Goal: Task Accomplishment & Management: Manage account settings

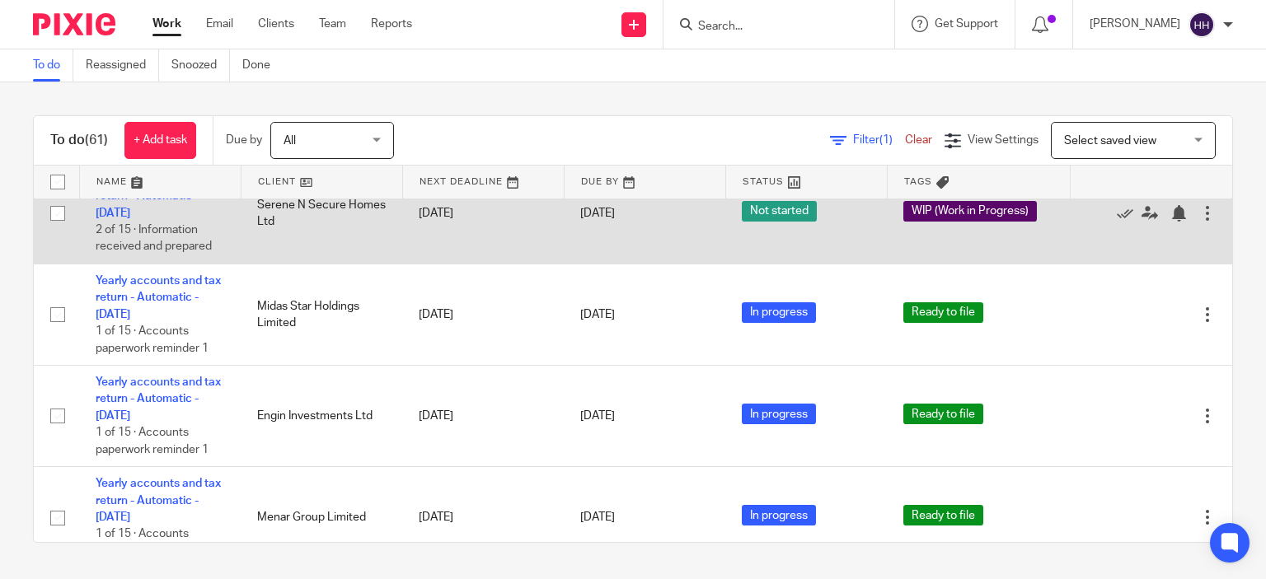
scroll to position [105, 0]
click at [176, 239] on td "Yearly accounts and tax return - Automatic - November 2023 2 of 15 · Informatio…" at bounding box center [160, 212] width 162 height 101
click at [171, 218] on link "Yearly accounts and tax return - Automatic - November 2023" at bounding box center [158, 195] width 125 height 45
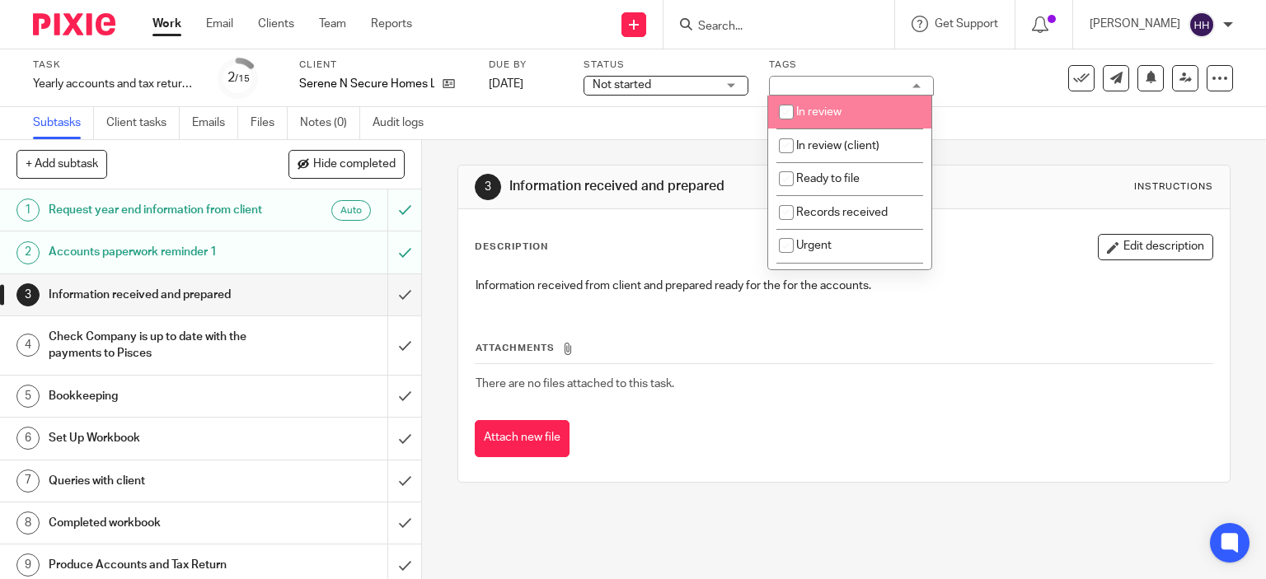
drag, startPoint x: 828, startPoint y: 116, endPoint x: 824, endPoint y: 181, distance: 65.2
click at [824, 181] on ul "In review In review (client) Ready to file Records received Urgent Waiting for …" at bounding box center [849, 183] width 163 height 174
click at [828, 108] on span "In review" at bounding box center [818, 112] width 45 height 12
checkbox input "true"
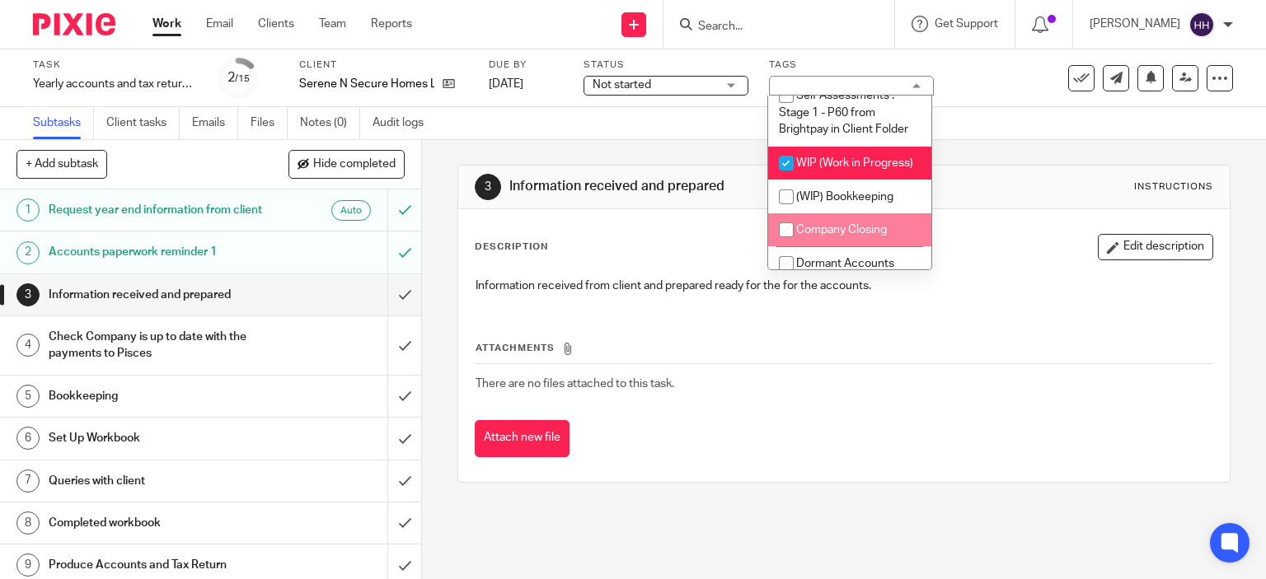
scroll to position [1459, 0]
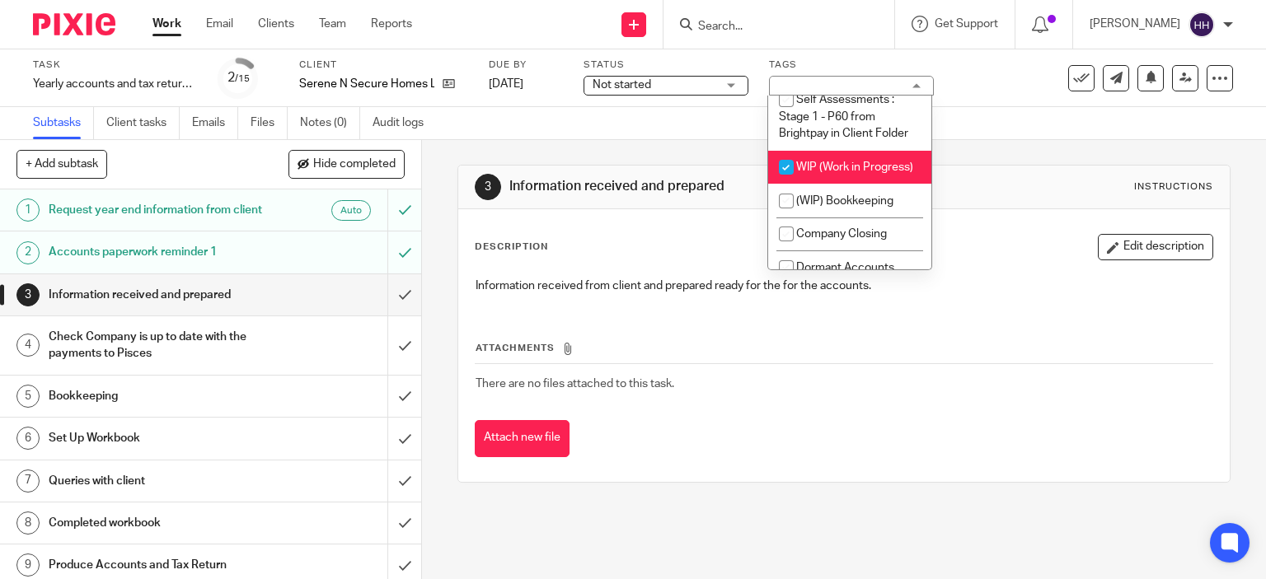
click at [833, 157] on li "WIP (Work in Progress)" at bounding box center [849, 168] width 163 height 34
checkbox input "false"
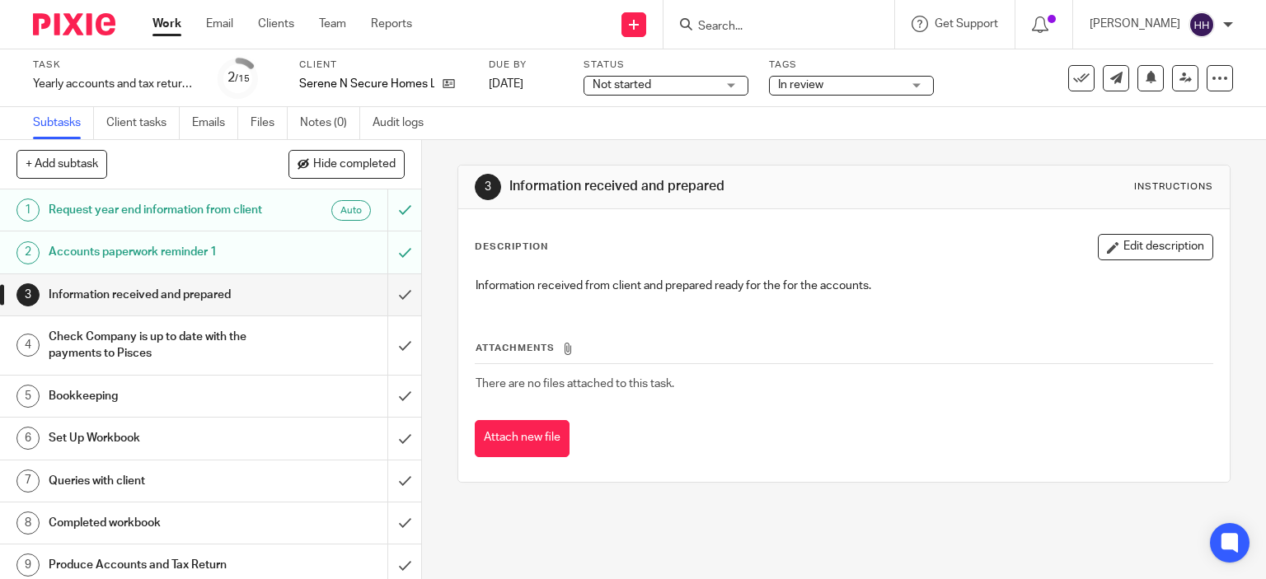
click at [89, 39] on div at bounding box center [68, 24] width 136 height 49
click at [93, 35] on div at bounding box center [68, 24] width 136 height 49
click at [94, 33] on img at bounding box center [74, 24] width 82 height 22
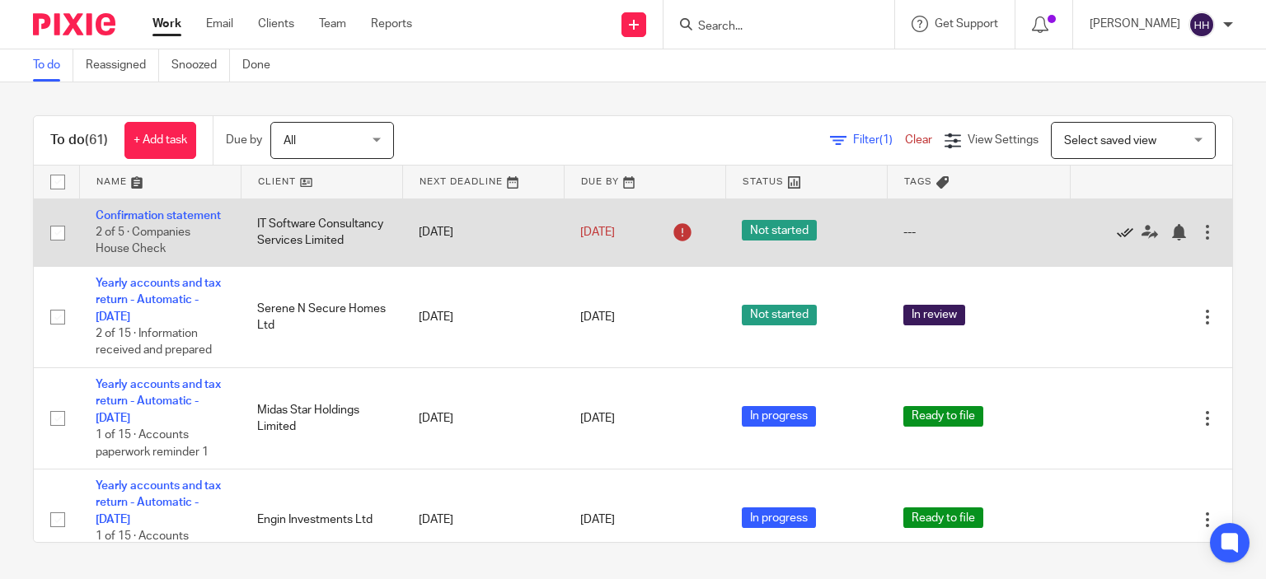
click at [1117, 240] on icon at bounding box center [1125, 232] width 16 height 16
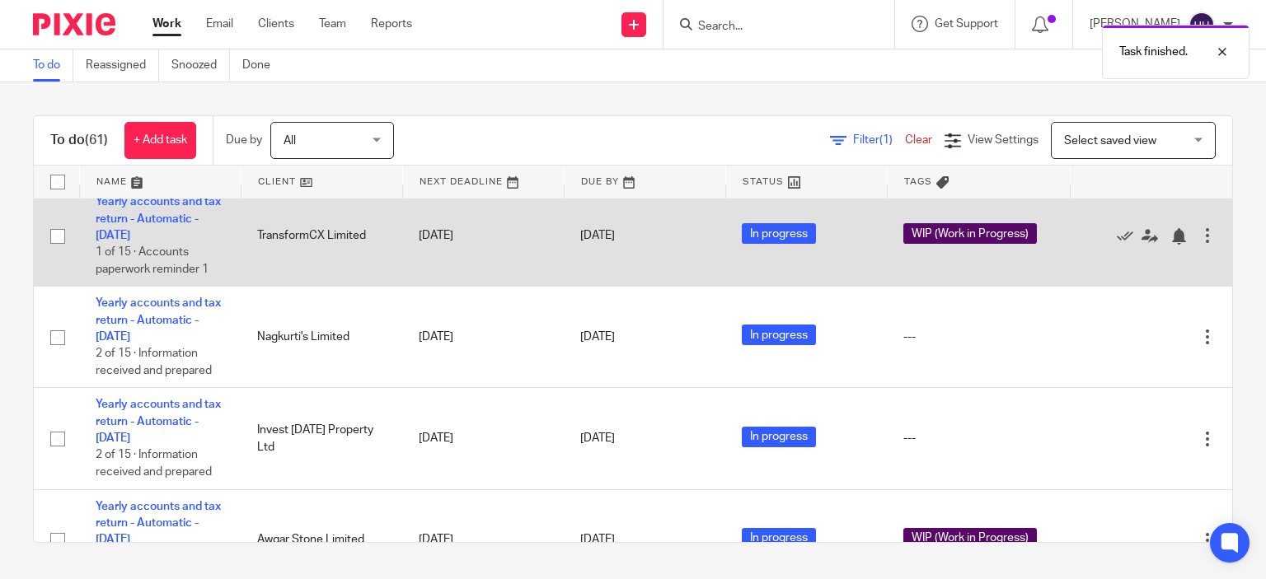
scroll to position [912, 0]
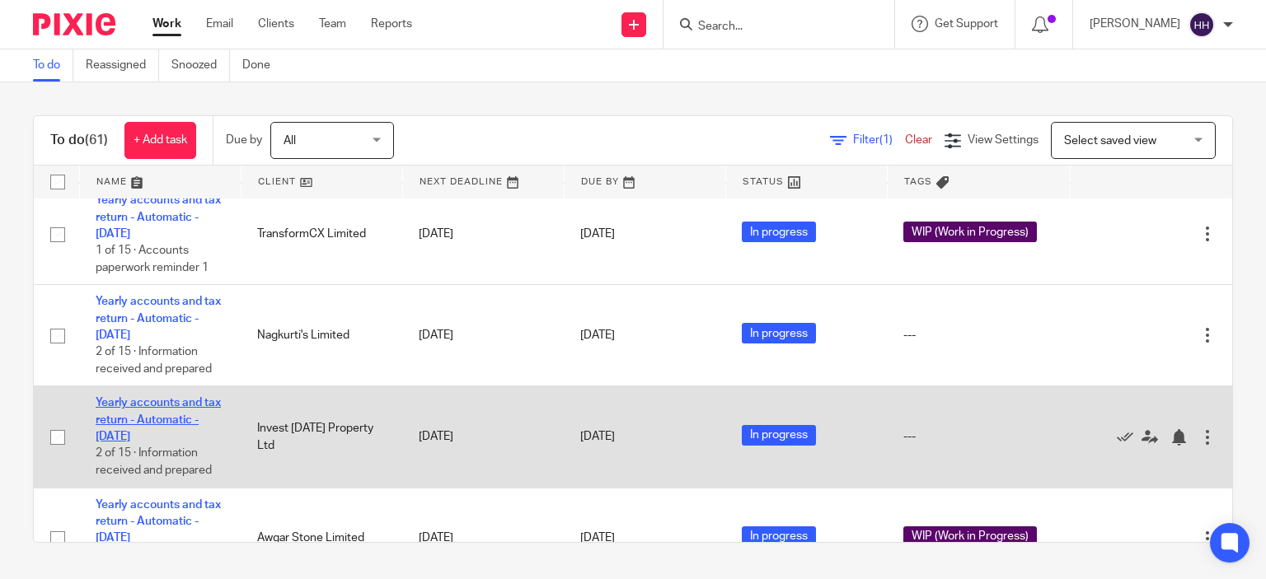
click at [153, 443] on link "Yearly accounts and tax return - Automatic - December 2023" at bounding box center [158, 419] width 125 height 45
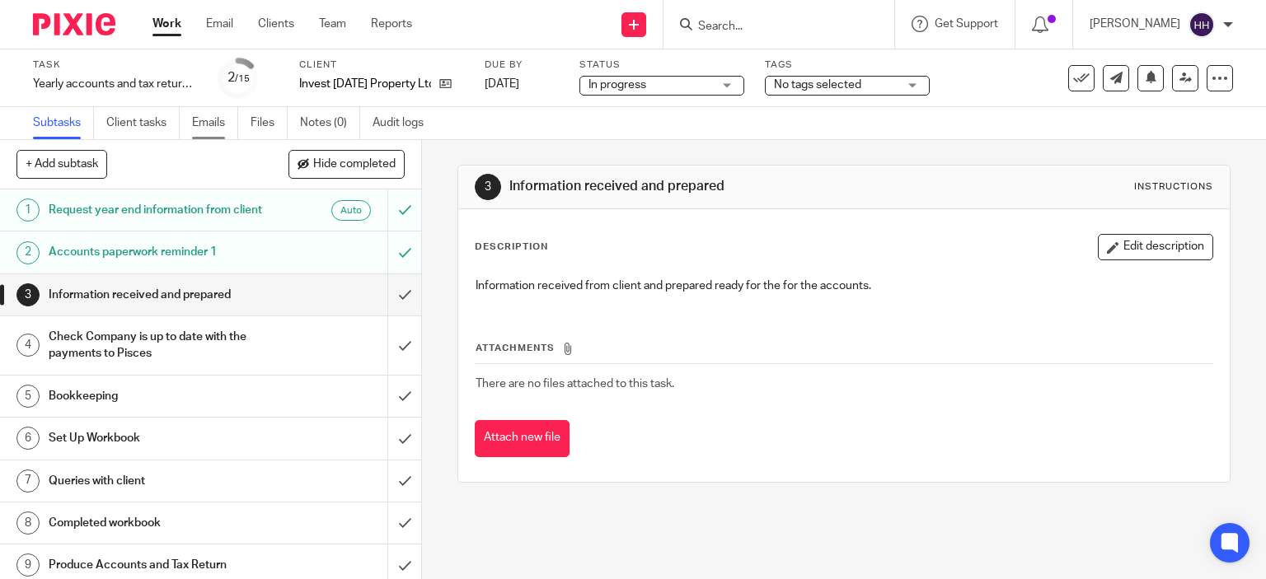
click at [207, 127] on link "Emails" at bounding box center [215, 123] width 46 height 32
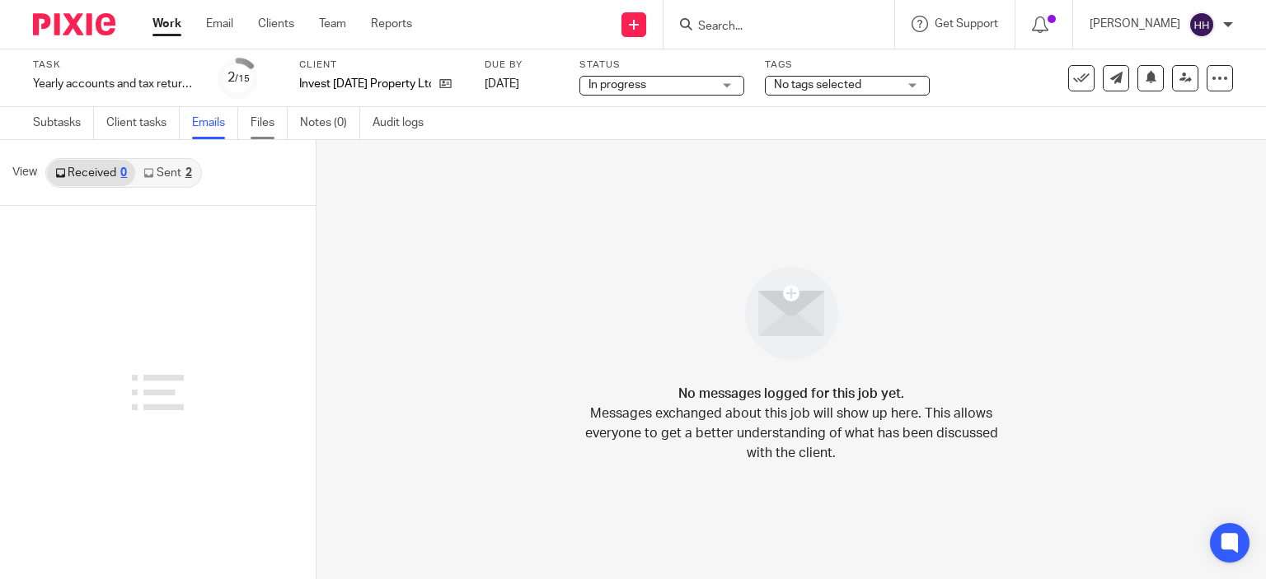
click at [258, 122] on link "Files" at bounding box center [269, 123] width 37 height 32
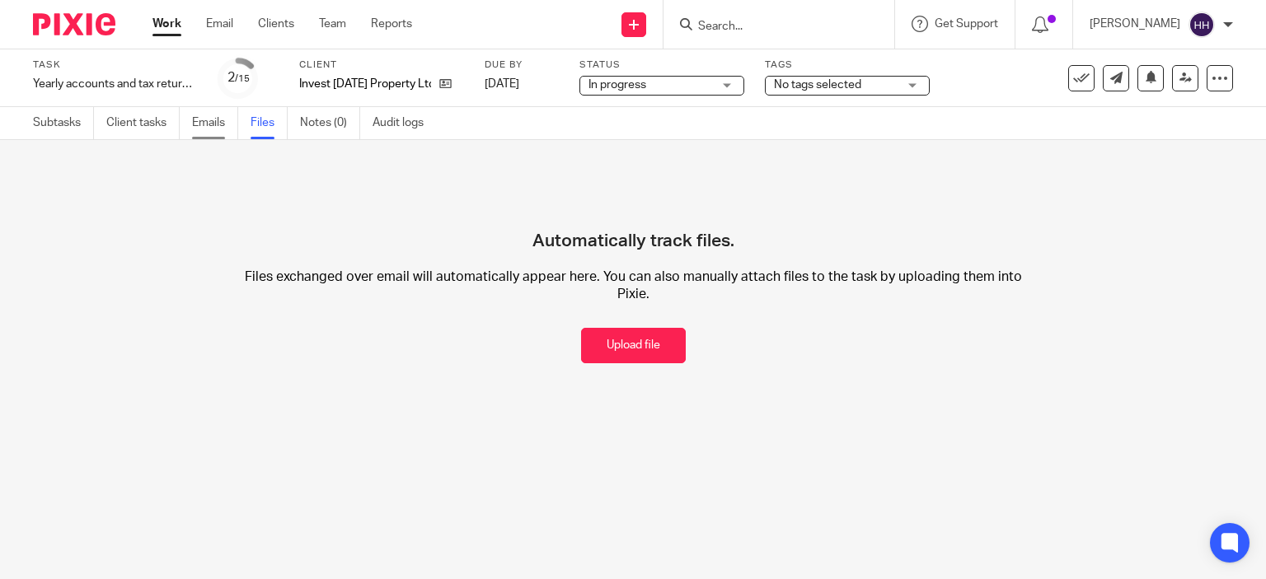
click at [208, 124] on link "Emails" at bounding box center [215, 123] width 46 height 32
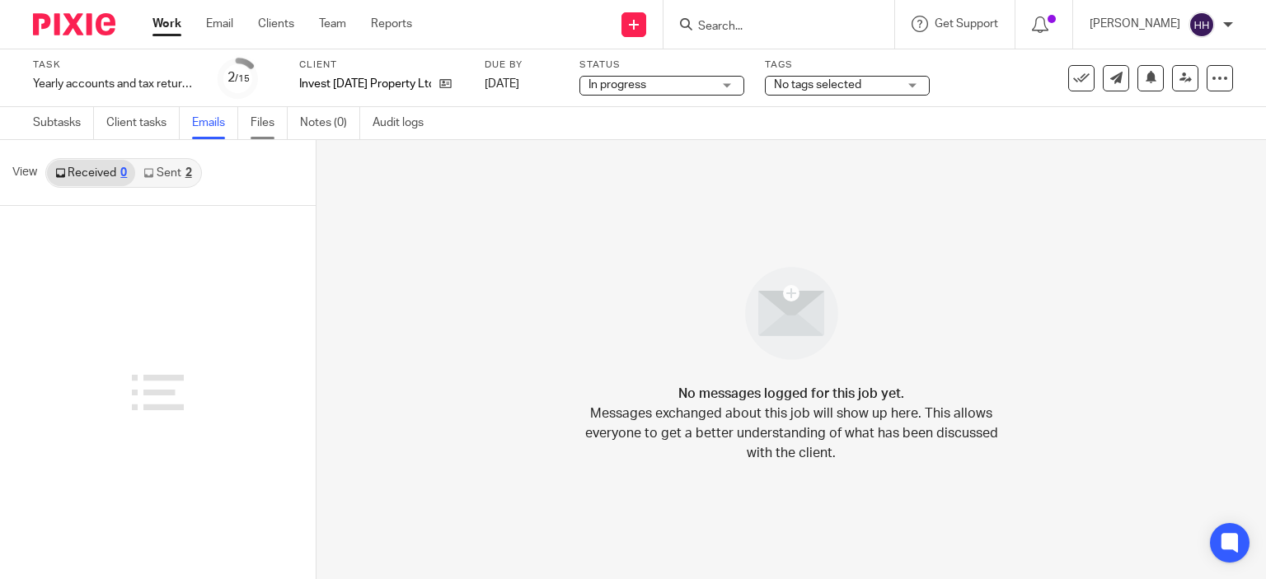
click at [260, 138] on link "Files" at bounding box center [269, 123] width 37 height 32
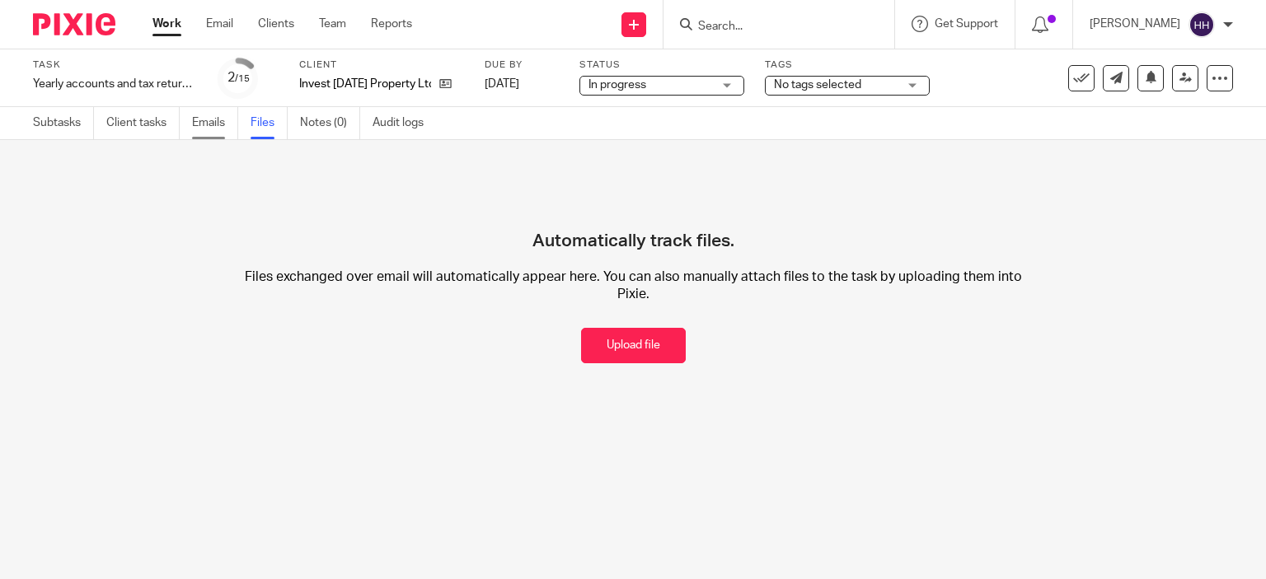
click at [218, 121] on link "Emails" at bounding box center [215, 123] width 46 height 32
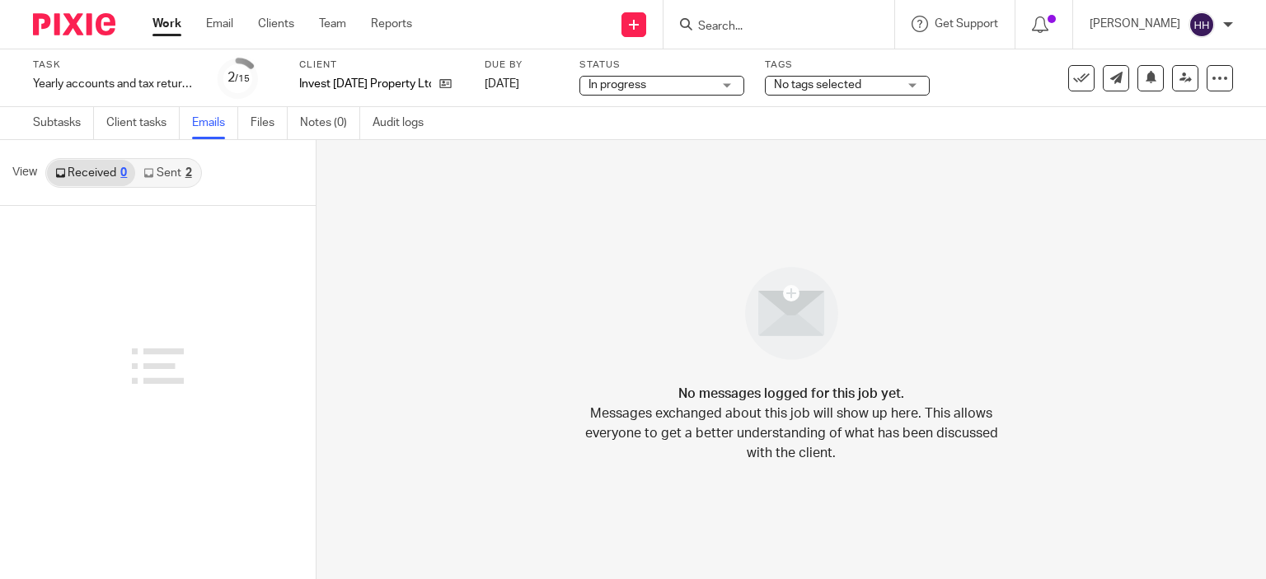
click at [169, 168] on link "Sent 2" at bounding box center [167, 173] width 64 height 26
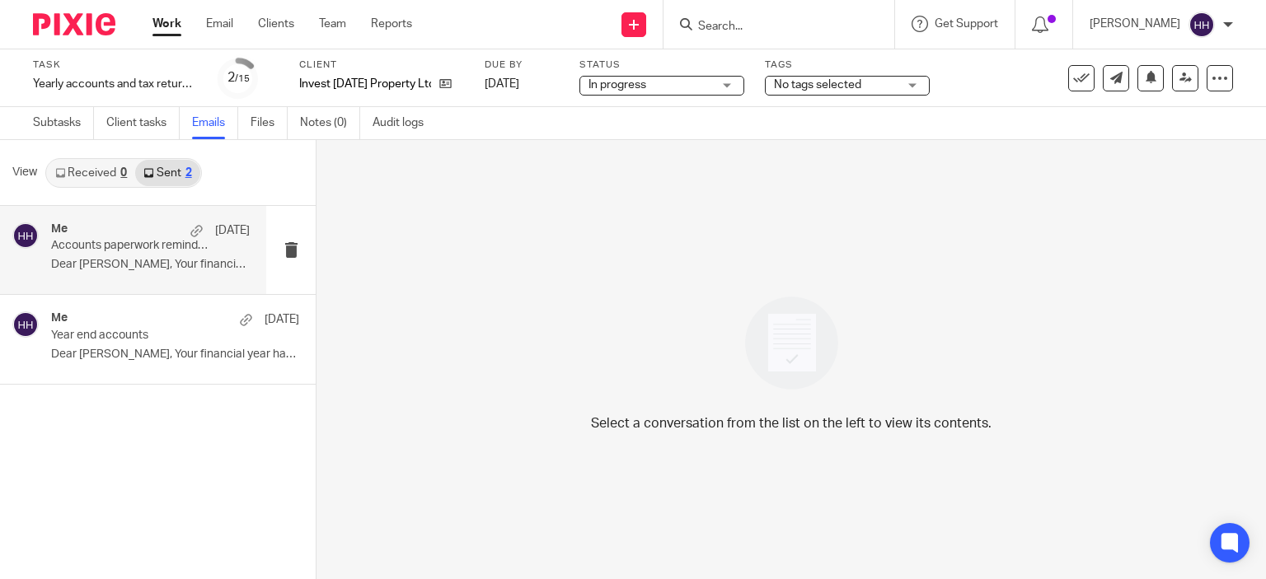
click at [192, 265] on p "Dear [PERSON_NAME], Your financial year has just..." at bounding box center [150, 265] width 199 height 14
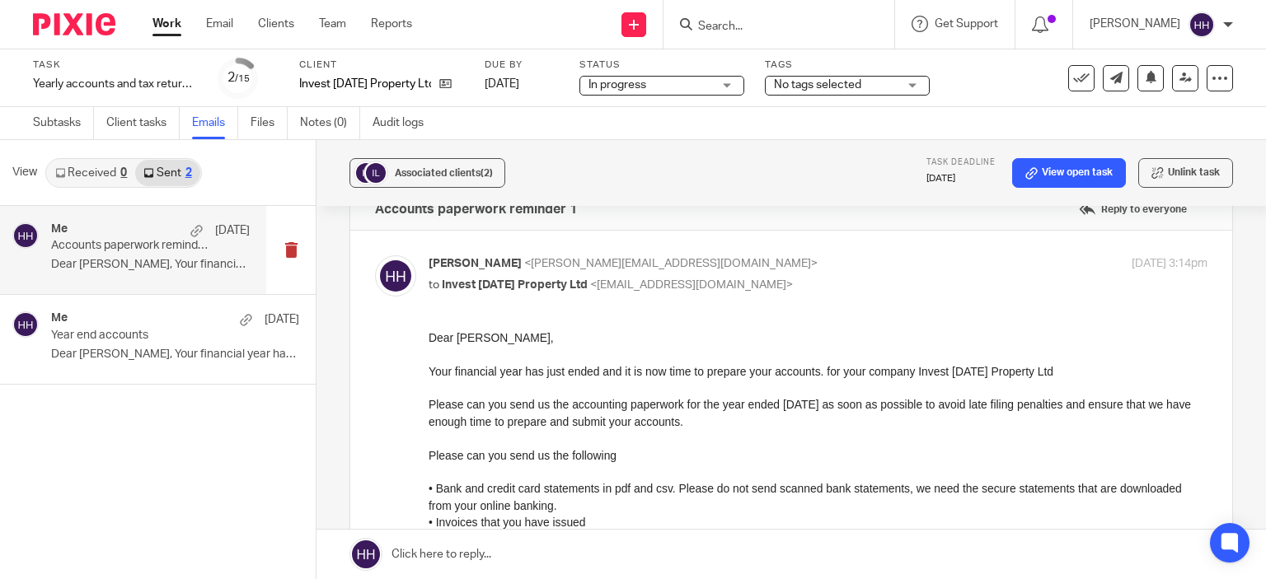
scroll to position [40, 0]
click at [91, 35] on img at bounding box center [74, 24] width 82 height 22
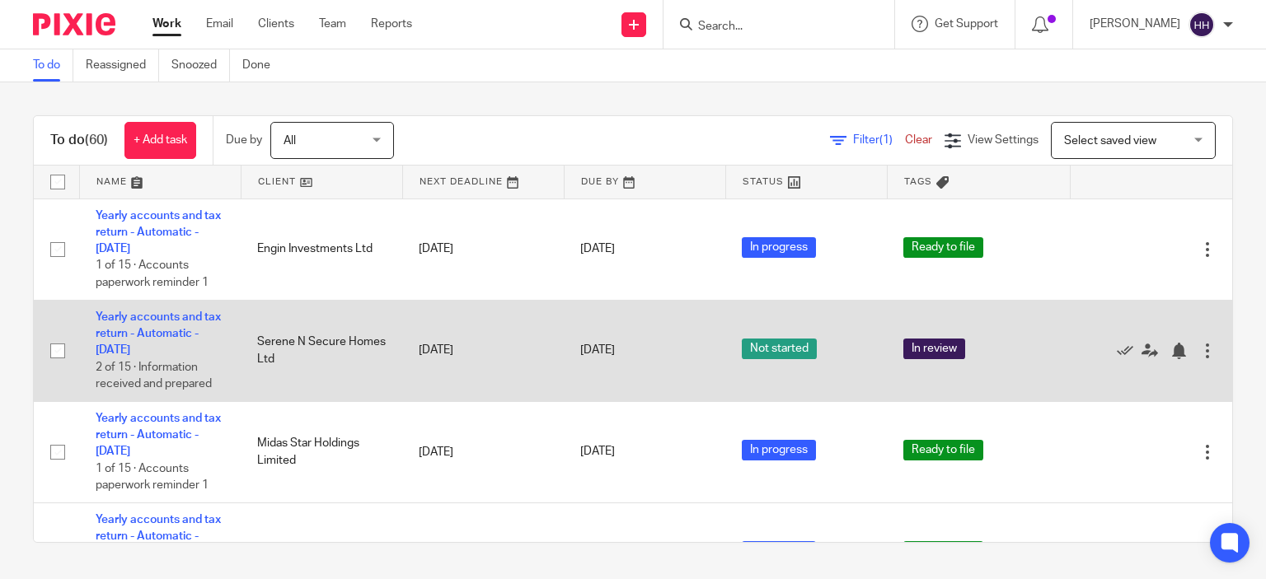
click at [438, 359] on td "31 Aug 2025" at bounding box center [483, 350] width 162 height 101
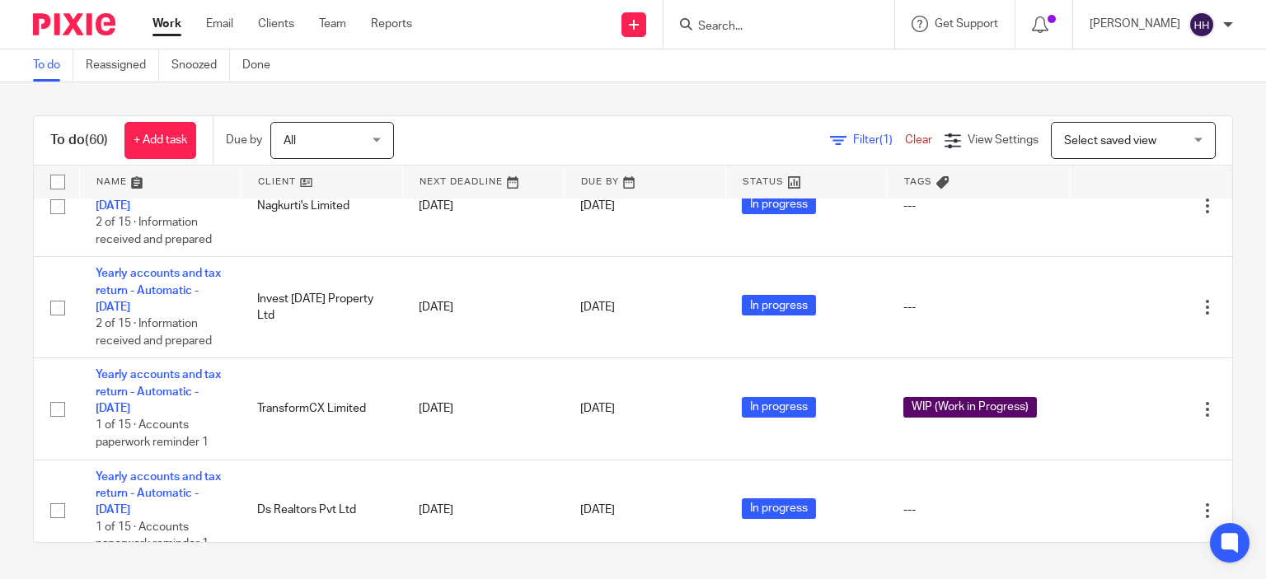
scroll to position [844, 0]
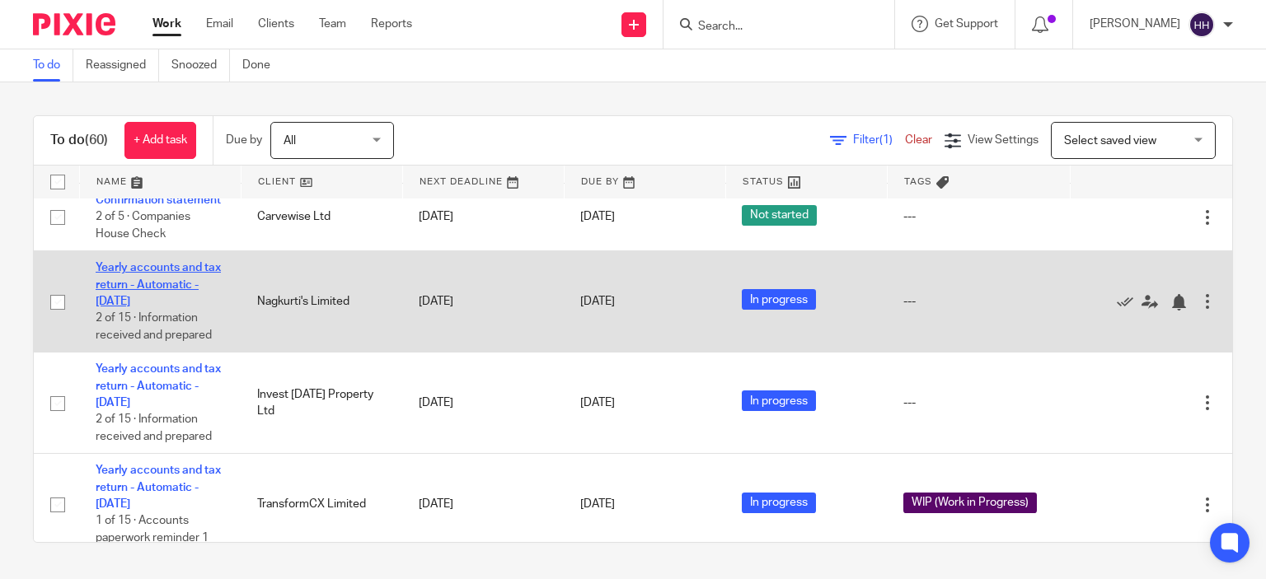
click at [132, 307] on link "Yearly accounts and tax return - Automatic - [DATE]" at bounding box center [158, 284] width 125 height 45
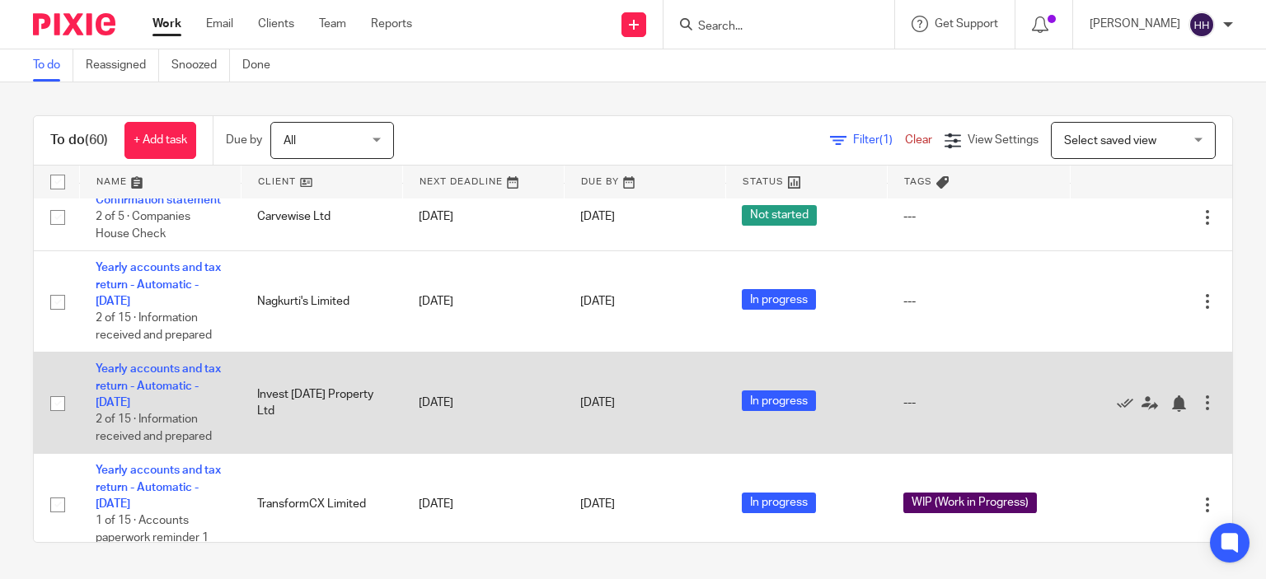
click at [152, 418] on td "Yearly accounts and tax return - Automatic - December 2023 2 of 15 · Informatio…" at bounding box center [160, 403] width 162 height 101
click at [171, 405] on link "Yearly accounts and tax return - Automatic - [DATE]" at bounding box center [158, 385] width 125 height 45
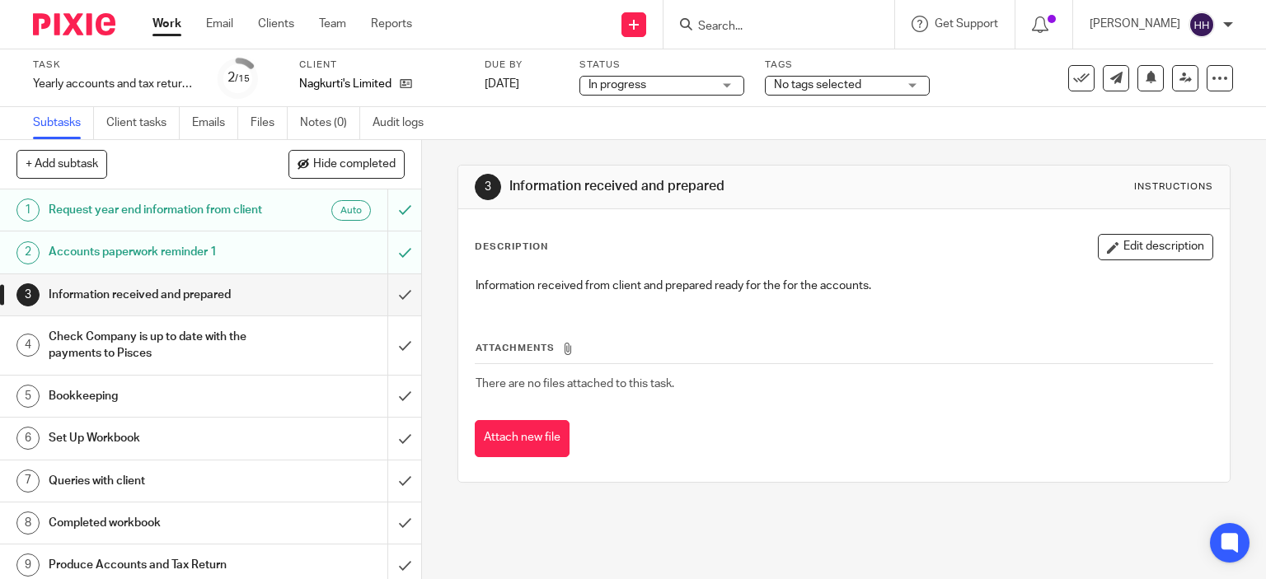
click at [652, 79] on span "In progress" at bounding box center [651, 85] width 124 height 17
click at [789, 84] on span "No tags selected" at bounding box center [817, 85] width 87 height 12
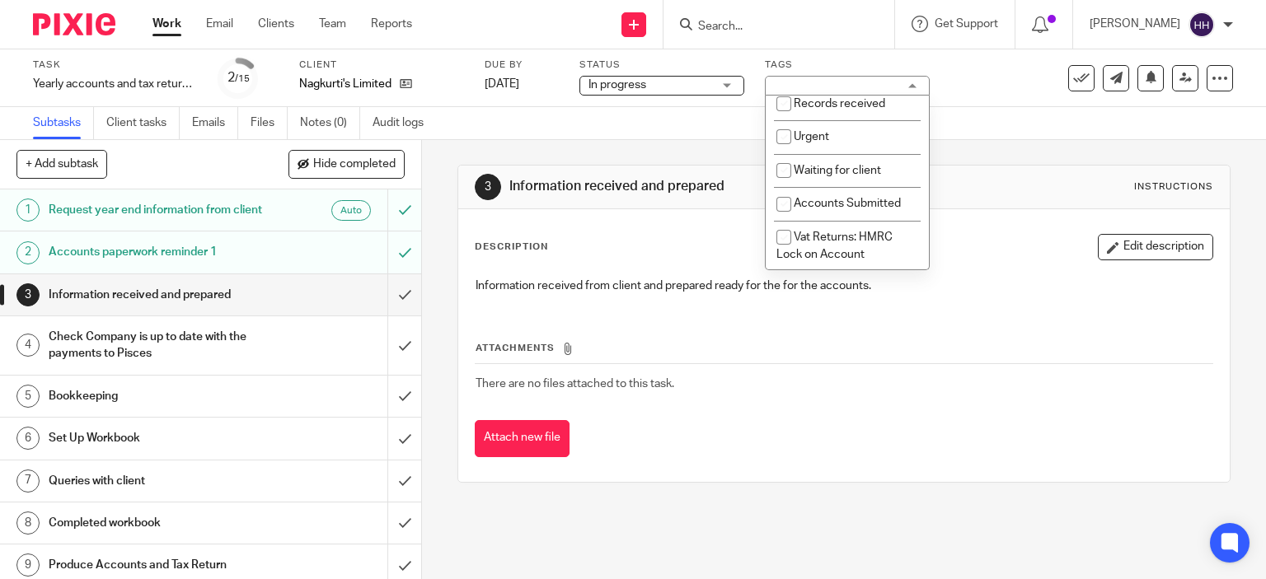
scroll to position [106, 0]
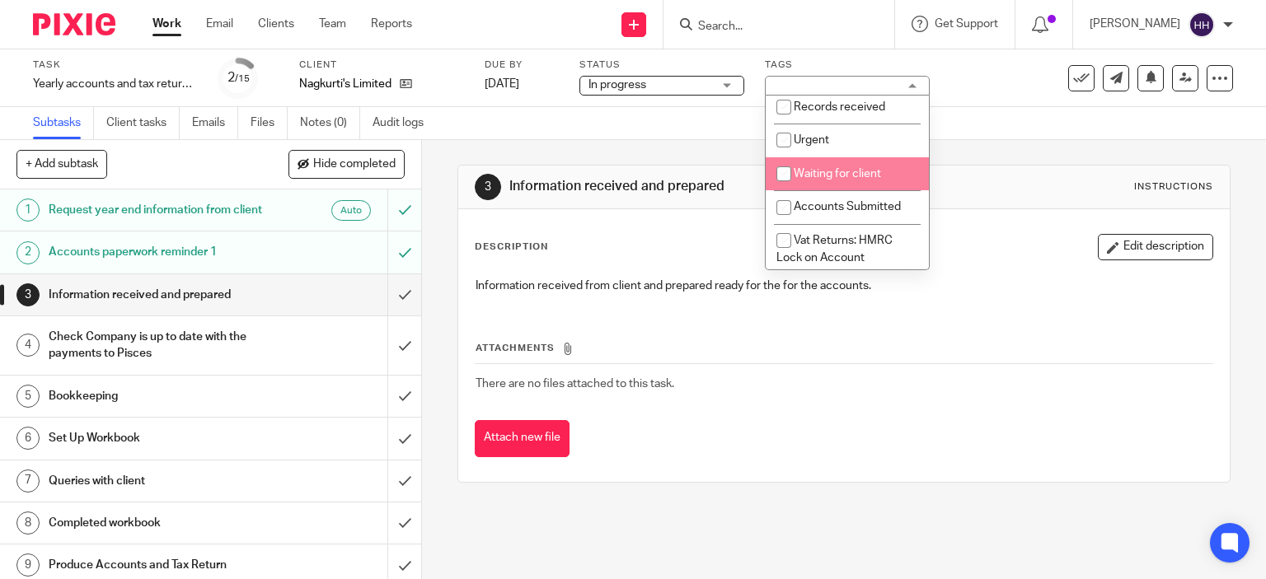
click at [838, 177] on span "Waiting for client" at bounding box center [837, 174] width 87 height 12
checkbox input "true"
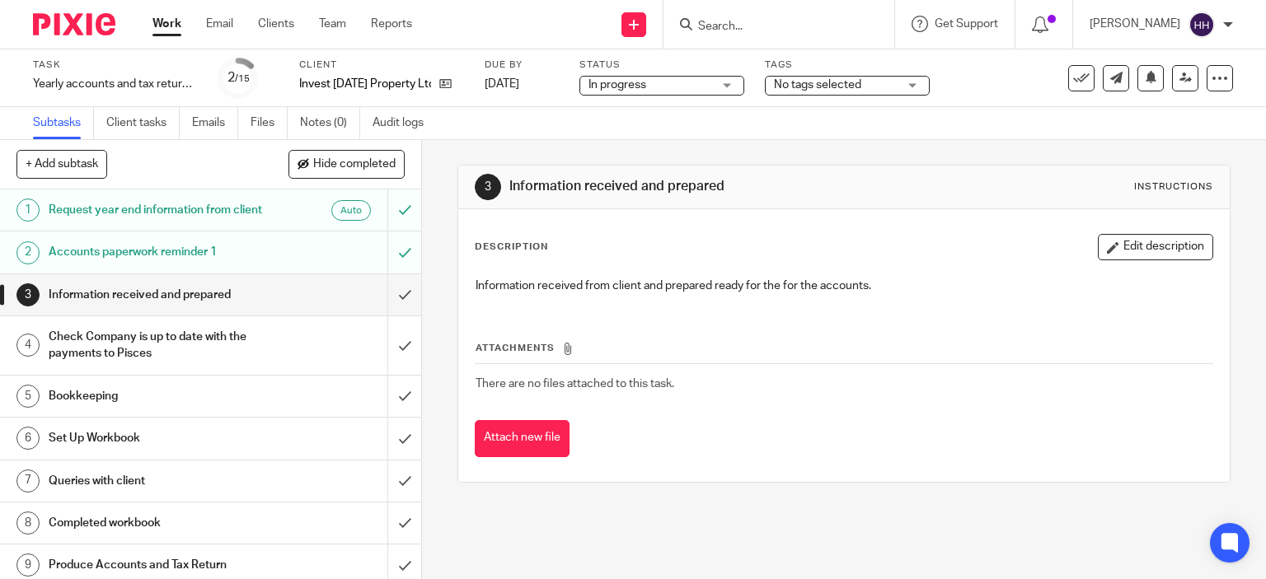
click at [815, 87] on span "No tags selected" at bounding box center [817, 85] width 87 height 12
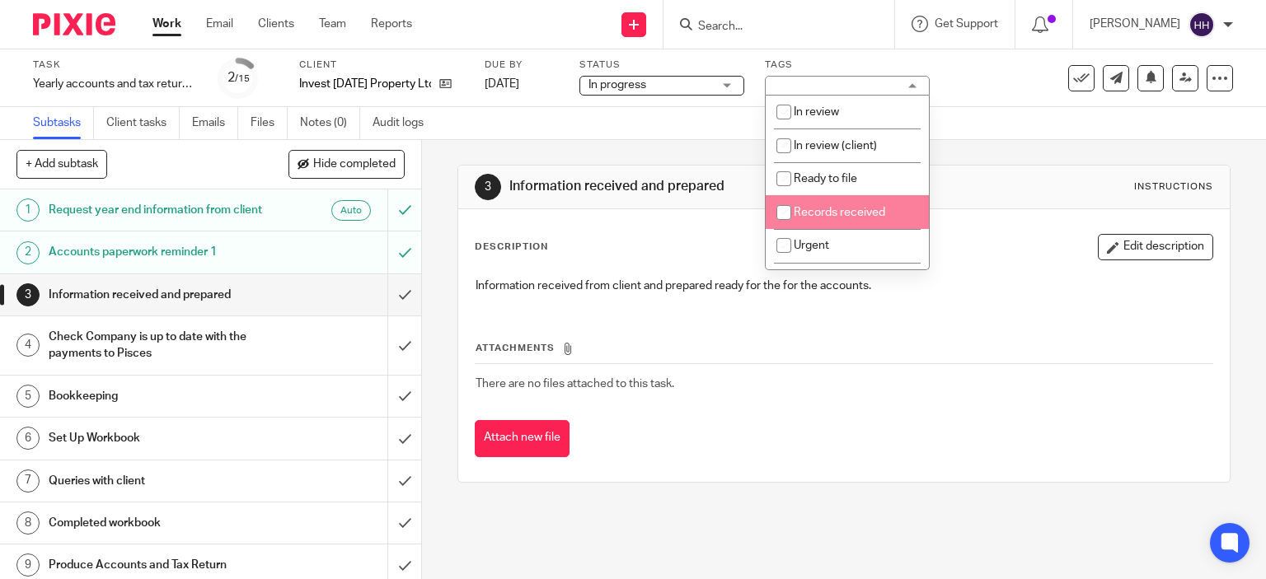
scroll to position [102, 0]
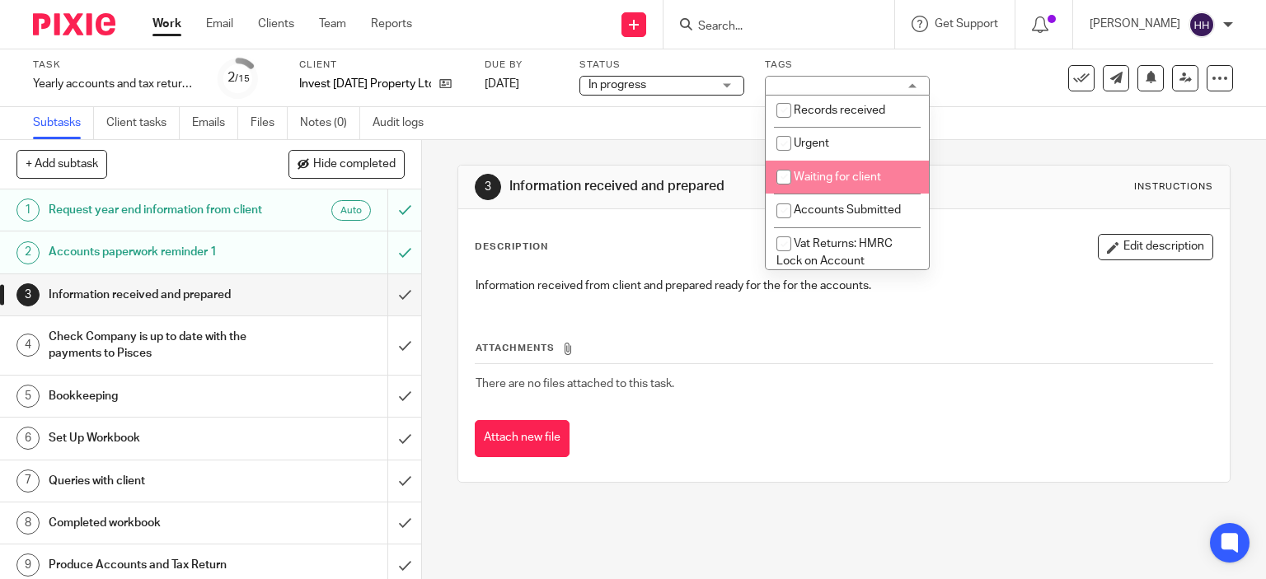
click at [834, 182] on span "Waiting for client" at bounding box center [837, 177] width 87 height 12
checkbox input "true"
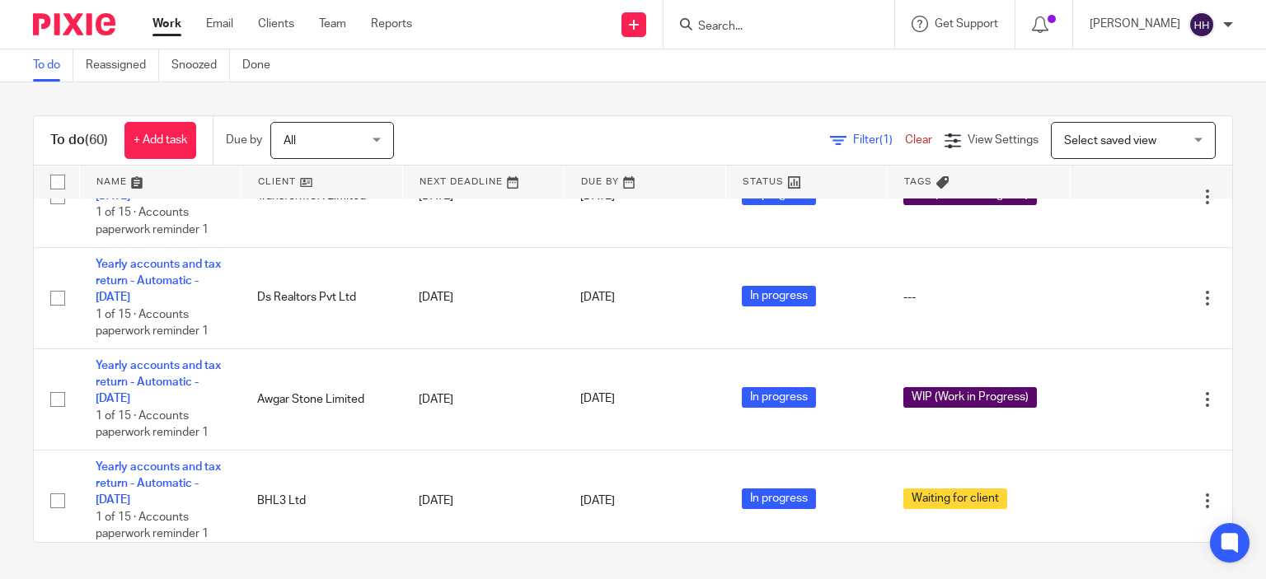
scroll to position [1153, 0]
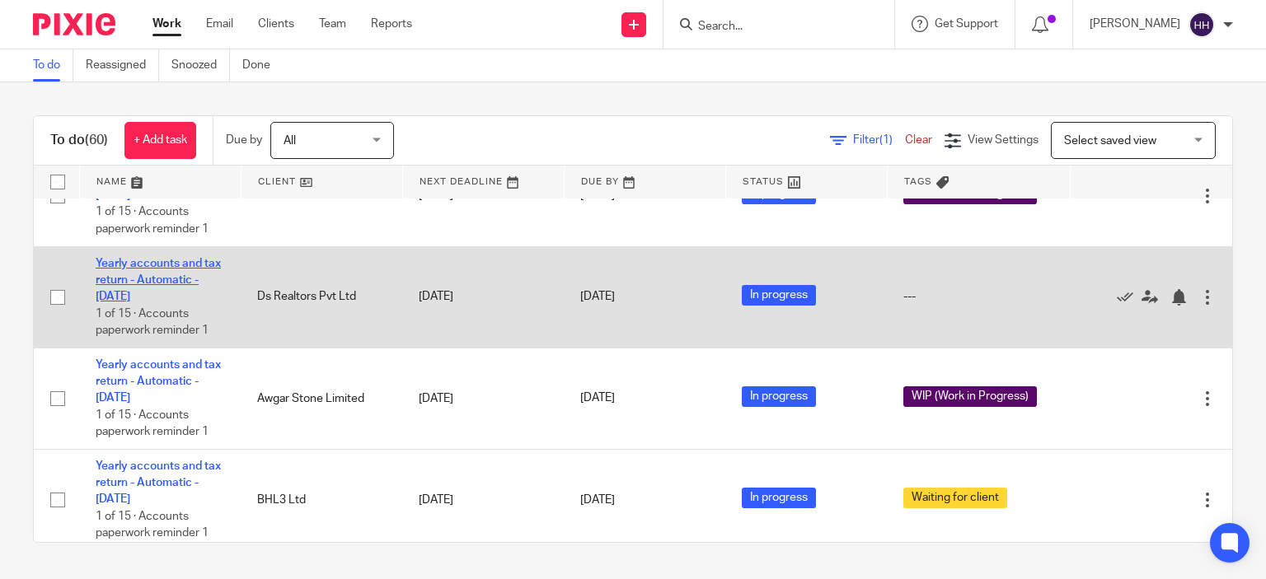
click at [157, 303] on link "Yearly accounts and tax return - Automatic - [DATE]" at bounding box center [158, 280] width 125 height 45
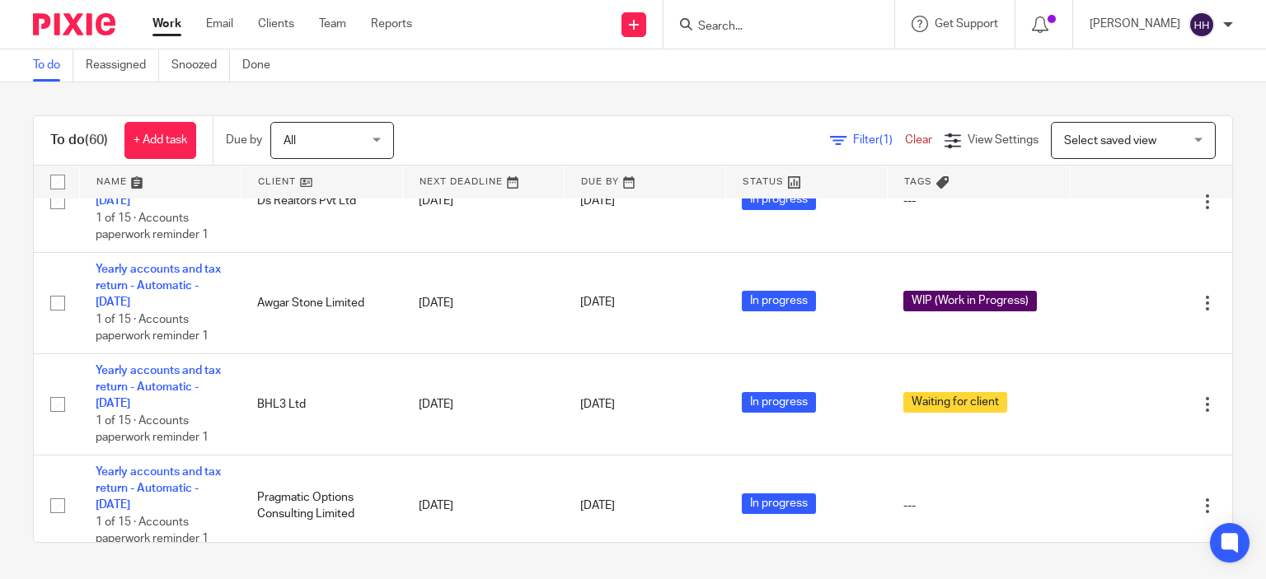
scroll to position [1261, 0]
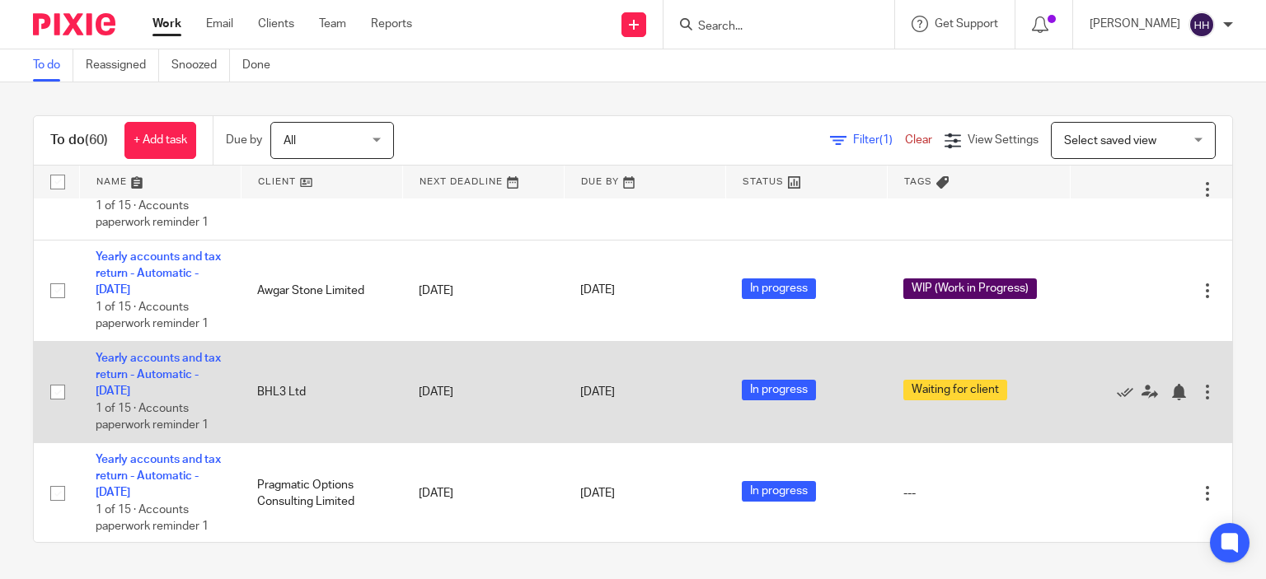
drag, startPoint x: 382, startPoint y: 397, endPoint x: 383, endPoint y: 420, distance: 22.3
click at [383, 420] on td "BHL3 Ltd" at bounding box center [322, 391] width 162 height 101
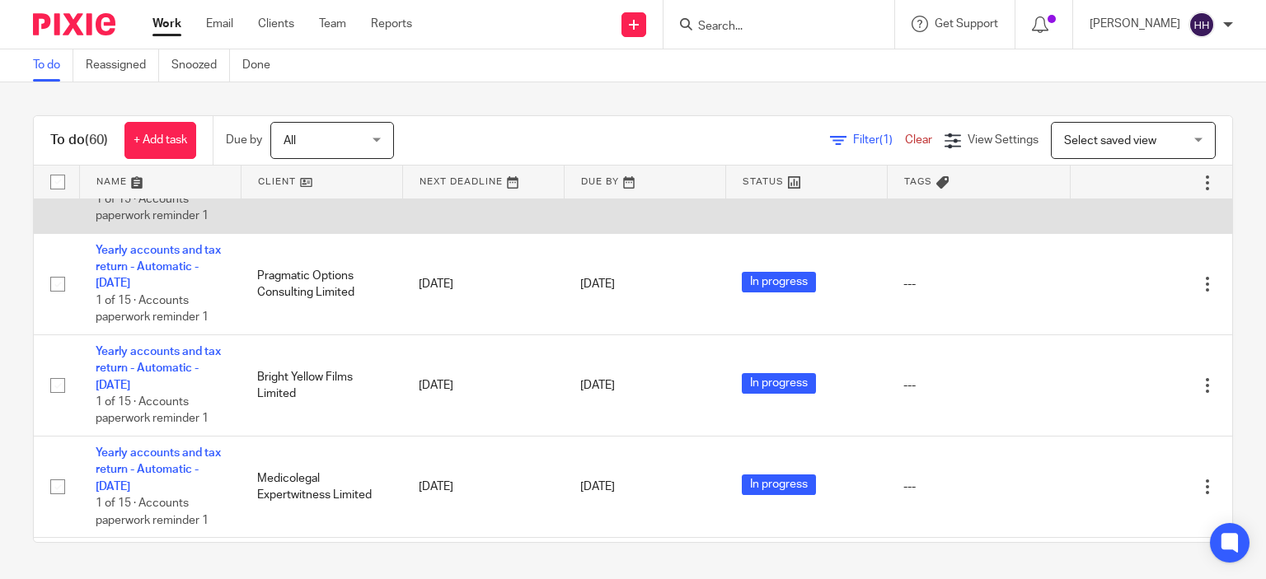
scroll to position [1476, 0]
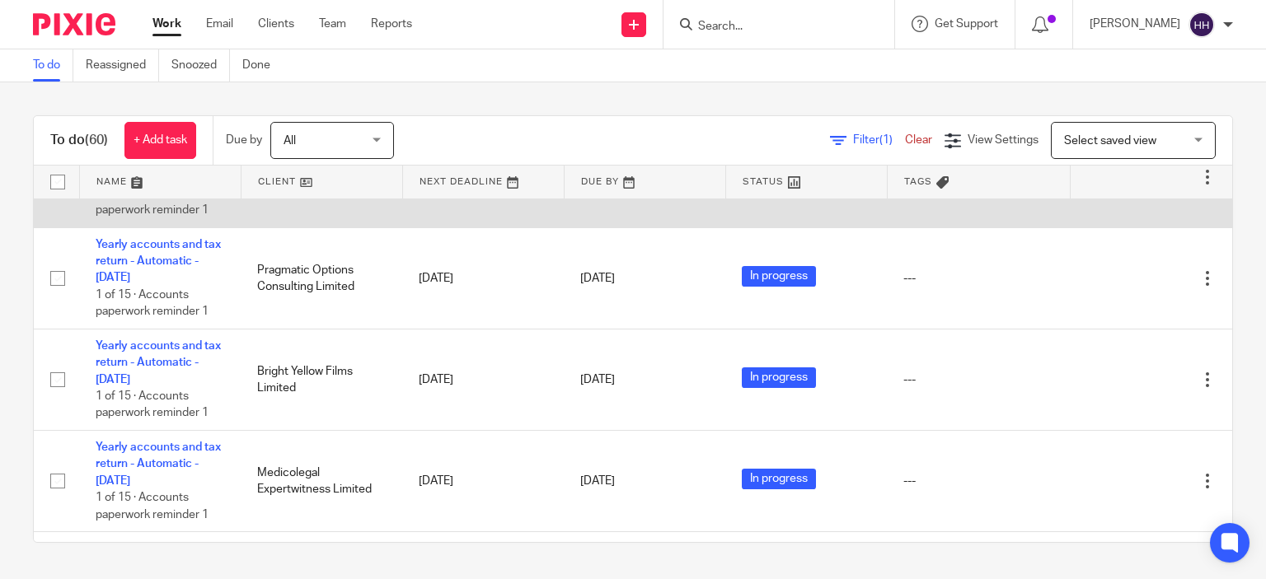
click at [359, 329] on td "Pragmatic Options Consulting Limited" at bounding box center [322, 277] width 162 height 101
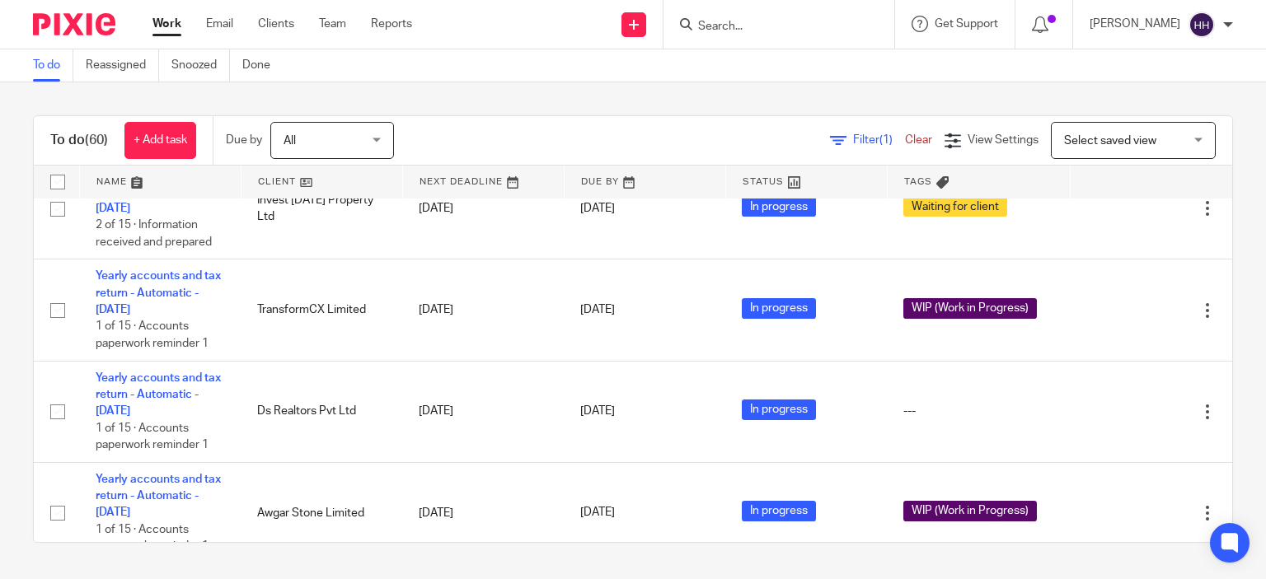
scroll to position [1028, 0]
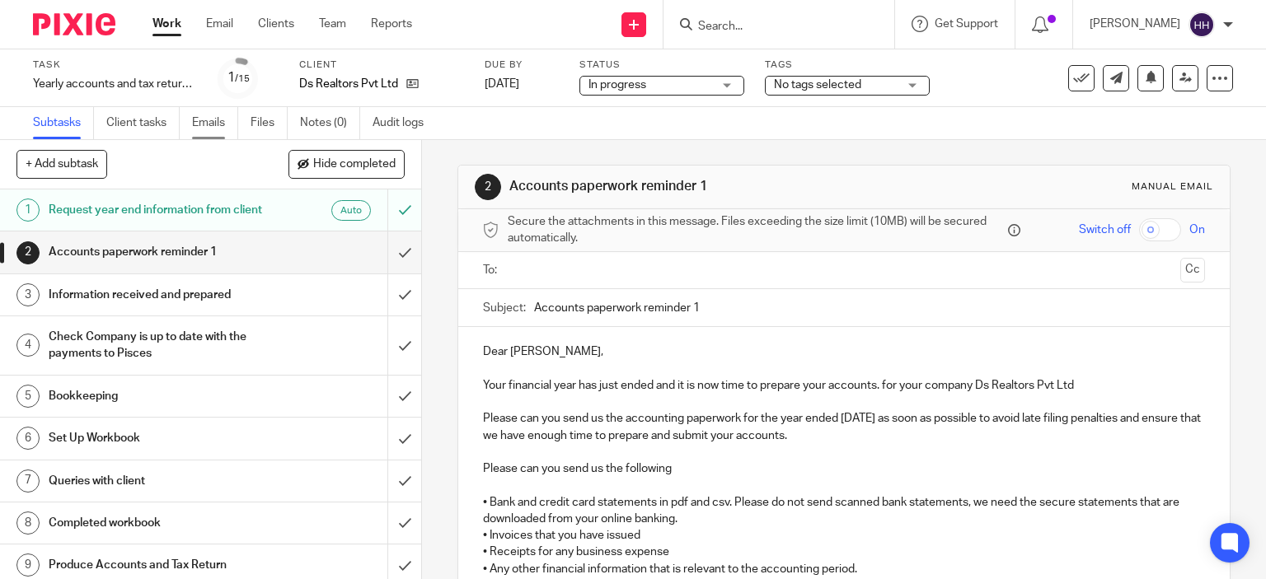
click at [213, 125] on link "Emails" at bounding box center [215, 123] width 46 height 32
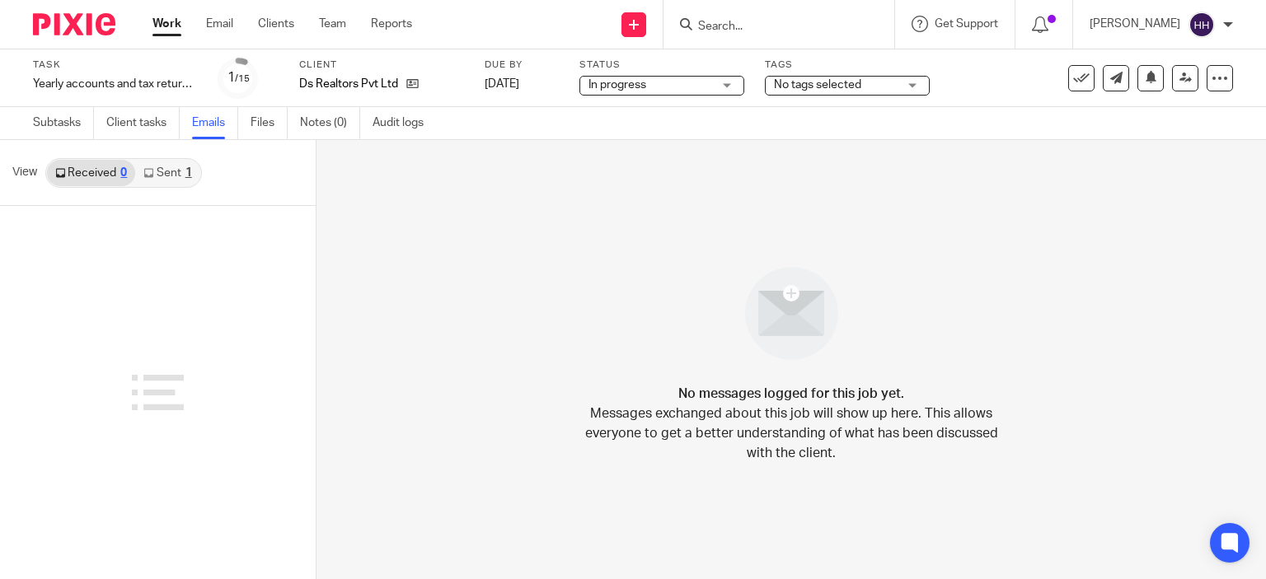
click at [168, 170] on link "Sent 1" at bounding box center [167, 173] width 64 height 26
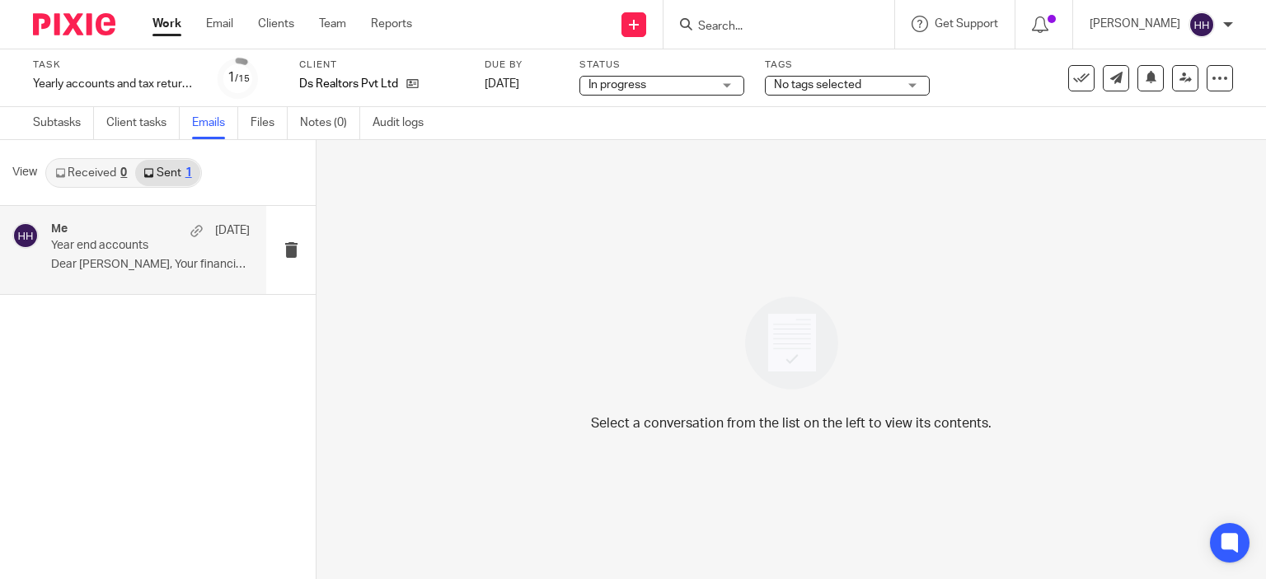
click at [157, 258] on p "Dear Sampath, Your financial year has just..." at bounding box center [150, 265] width 199 height 14
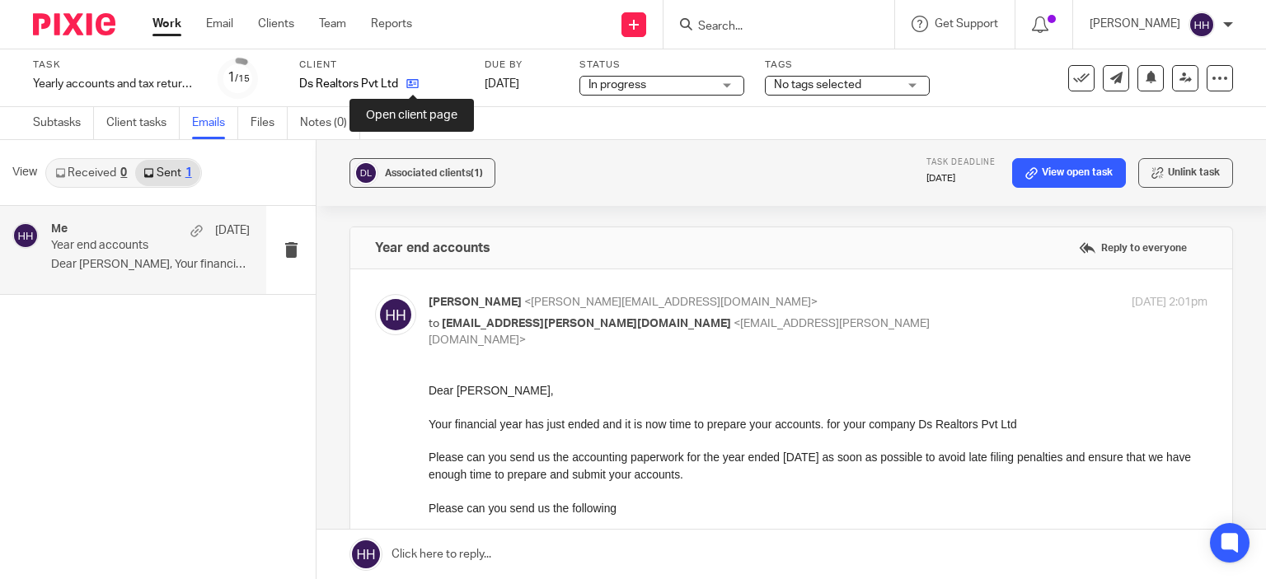
click at [415, 82] on icon at bounding box center [412, 83] width 12 height 12
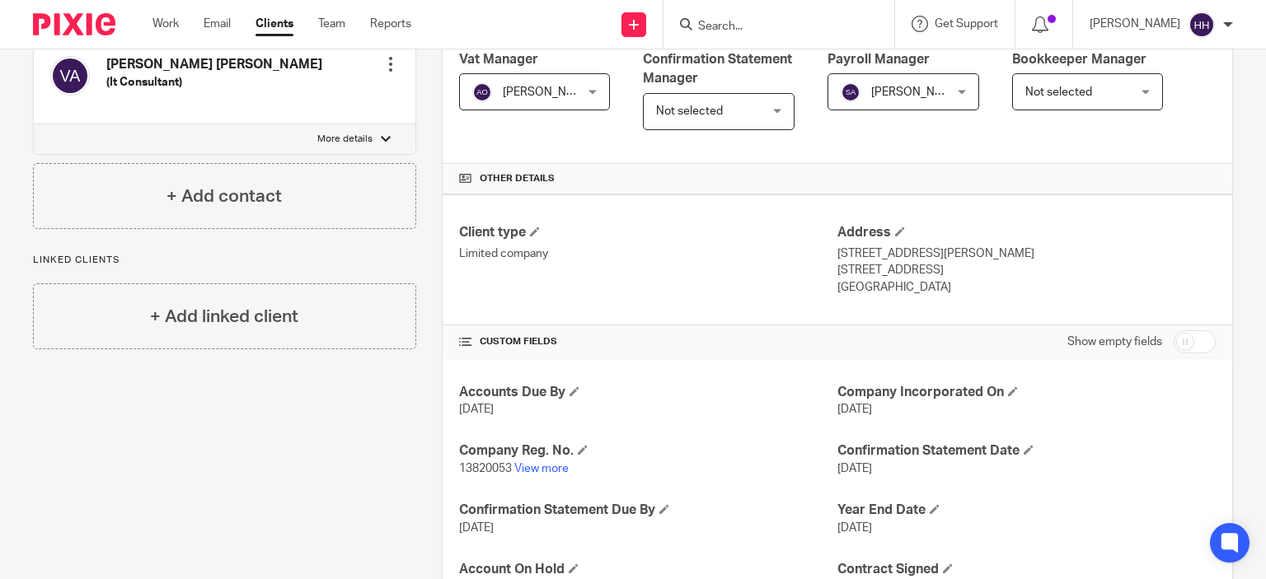
scroll to position [321, 0]
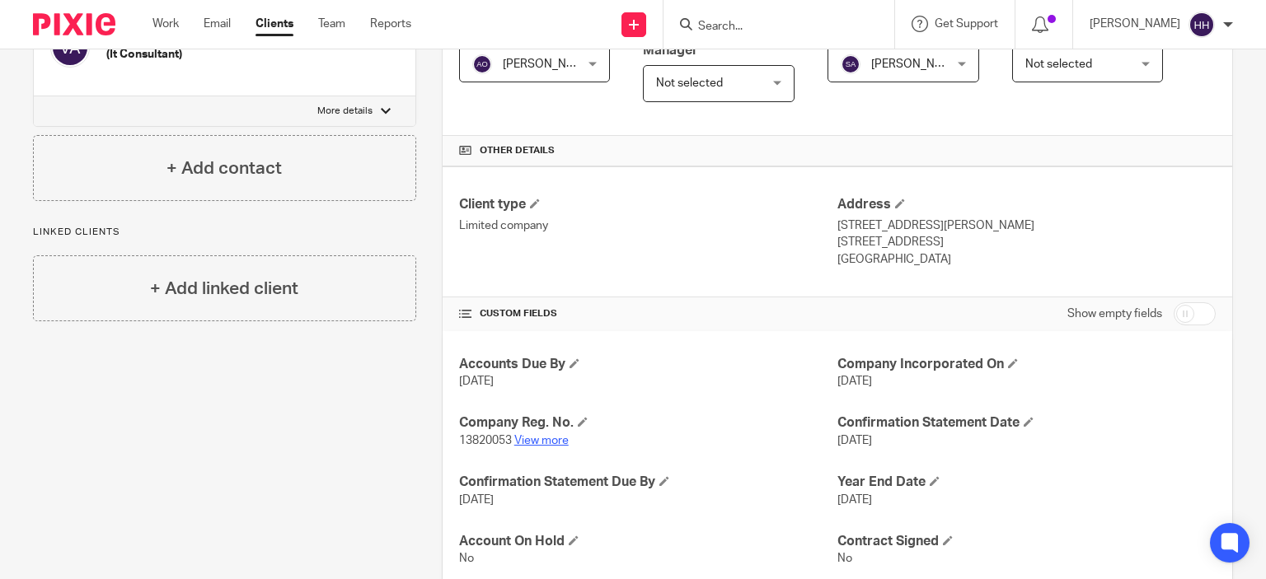
click at [521, 435] on link "View more" at bounding box center [541, 441] width 54 height 12
